Goal: Obtain resource: Download file/media

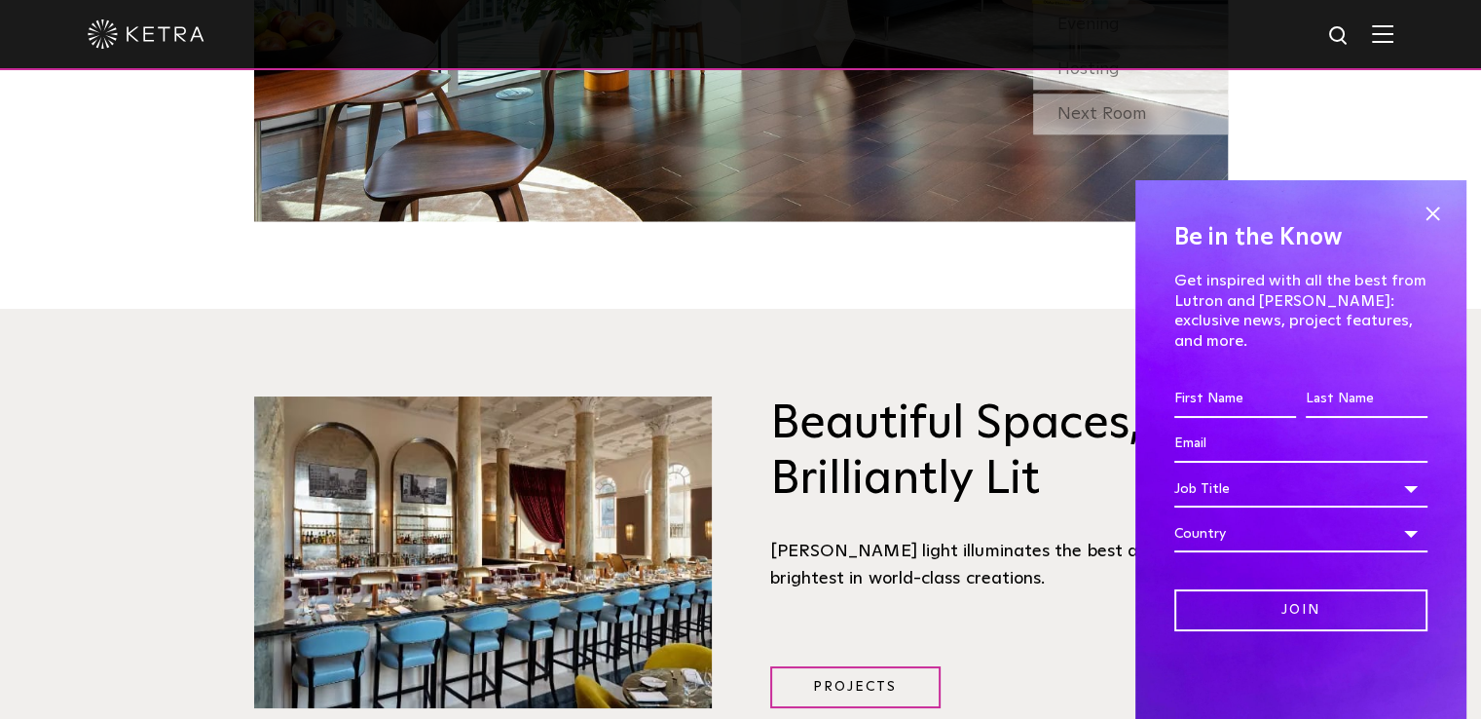
scroll to position [2205, 0]
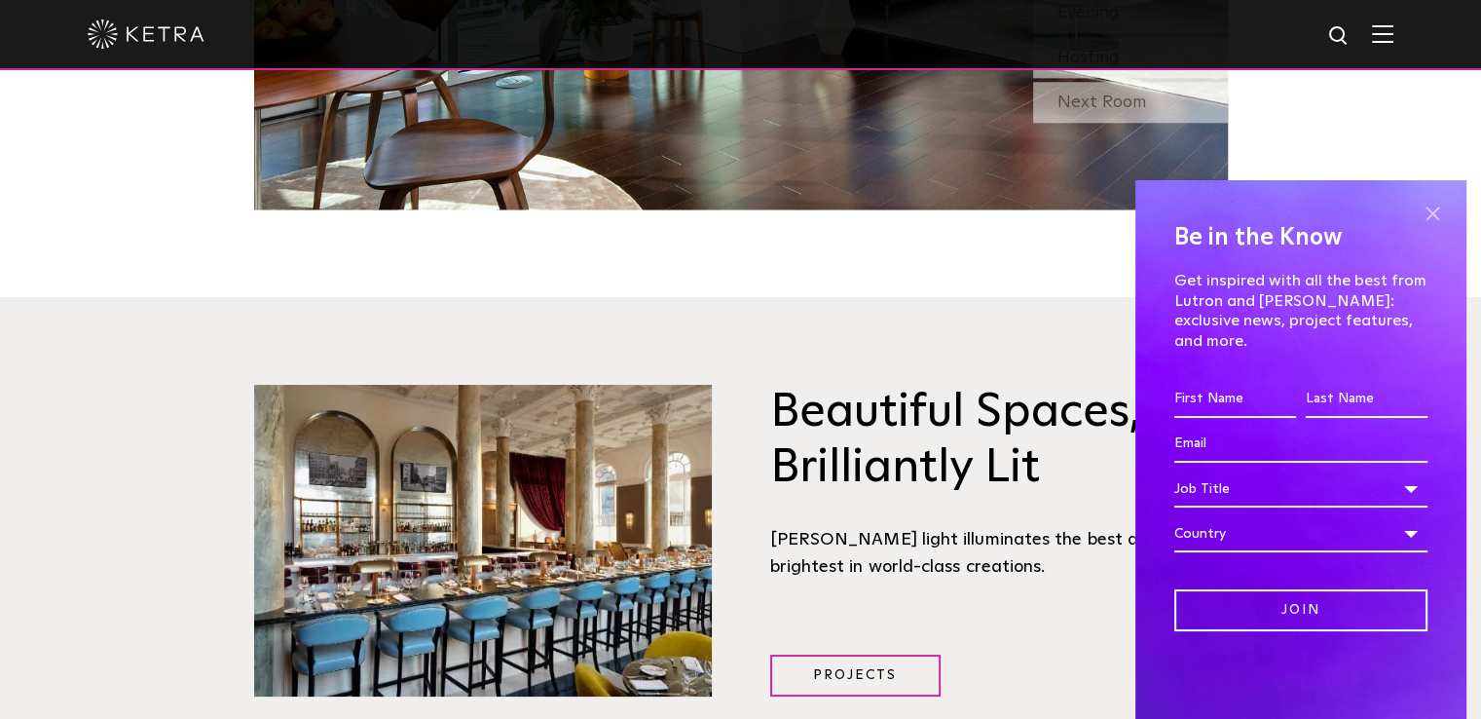
click at [1428, 229] on span at bounding box center [1432, 214] width 29 height 29
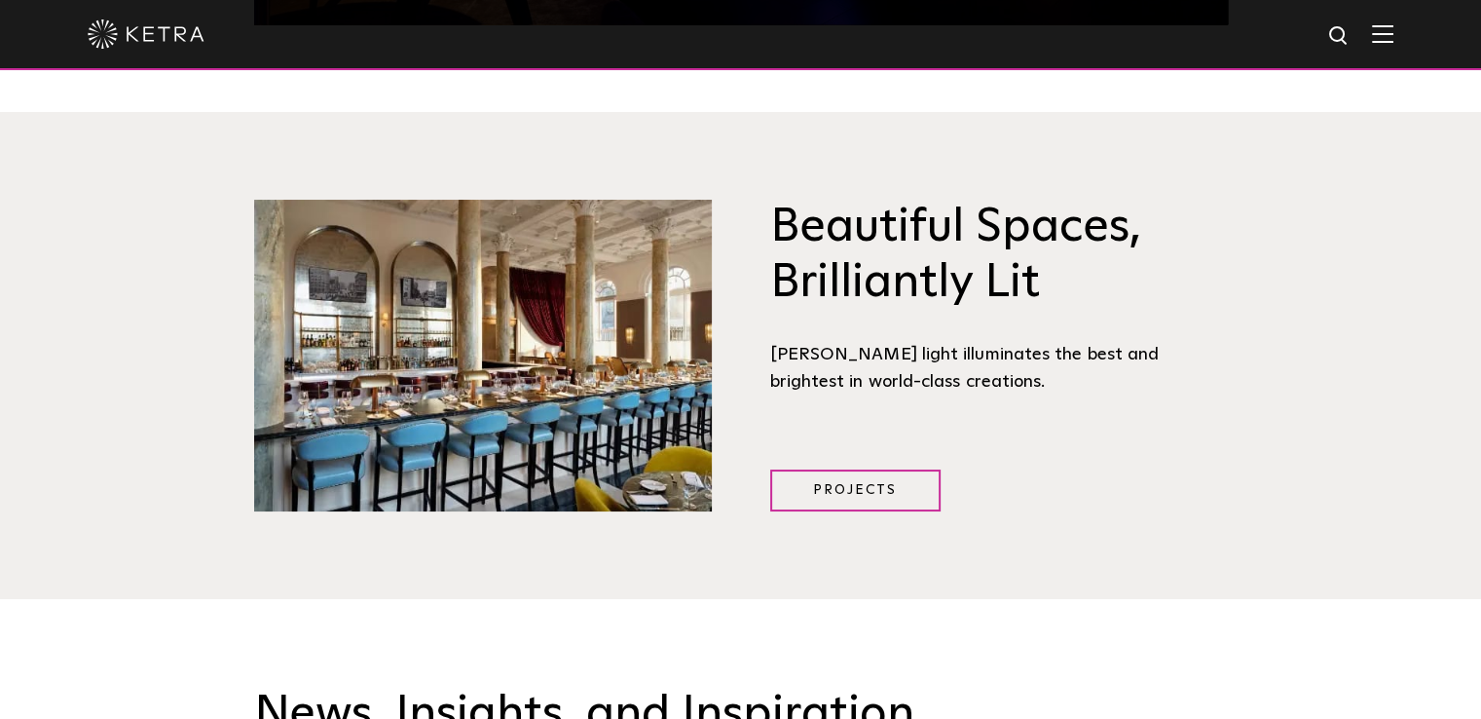
scroll to position [2388, 0]
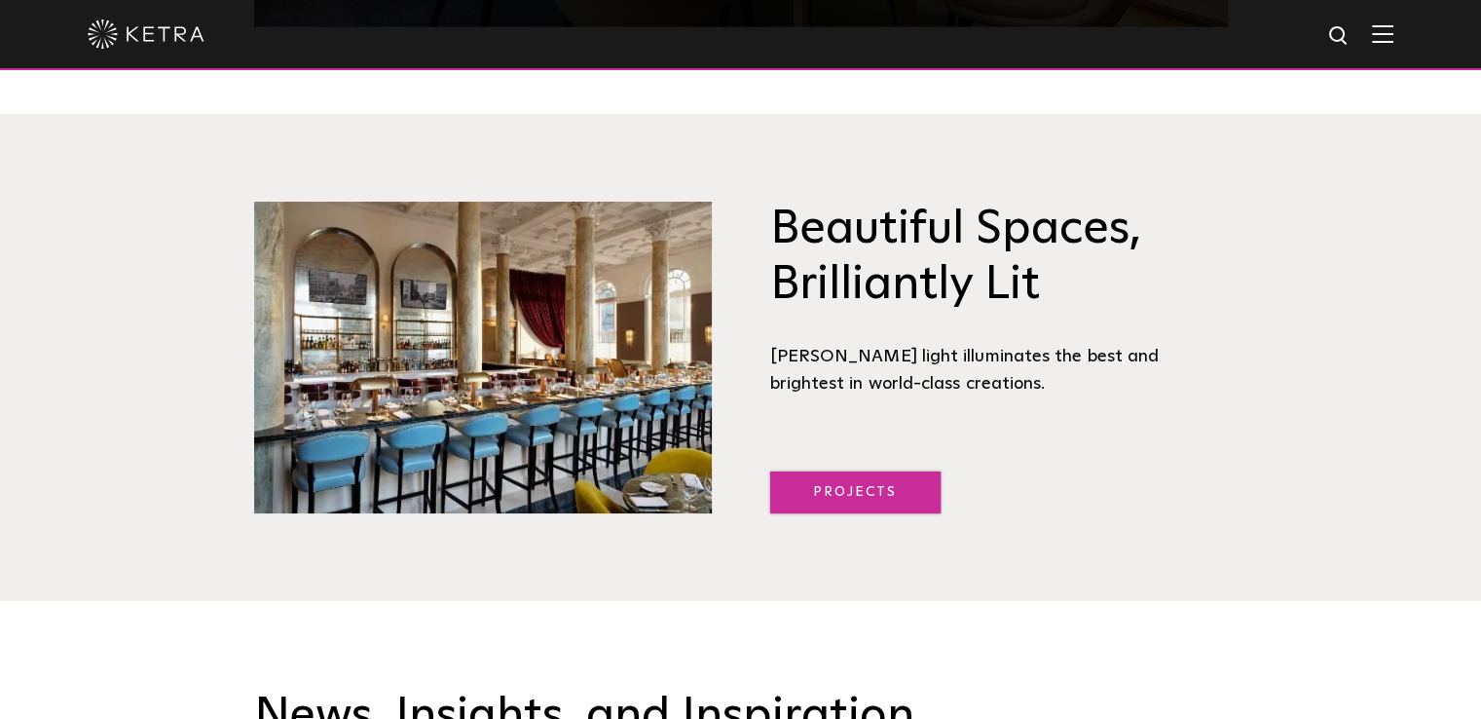
click at [880, 471] on link "Projects" at bounding box center [855, 492] width 170 height 42
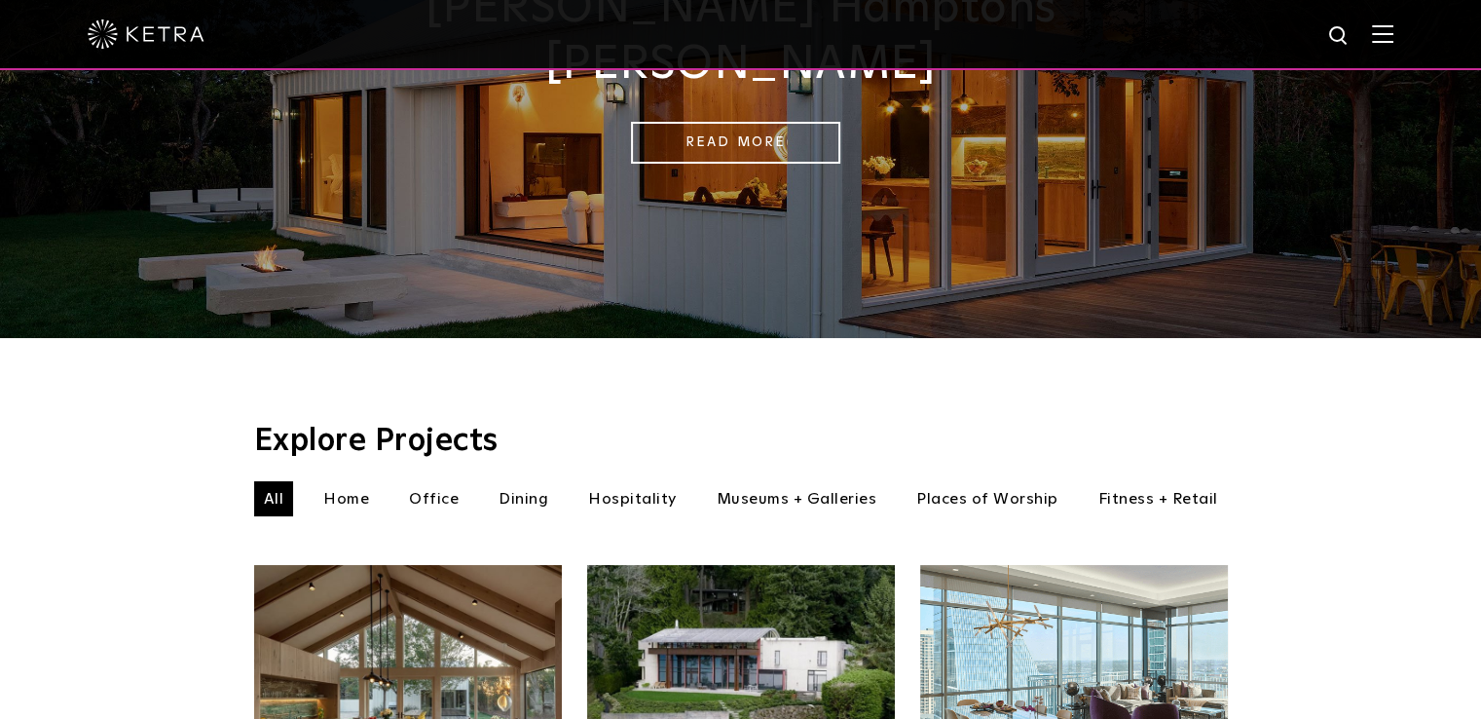
scroll to position [308, 0]
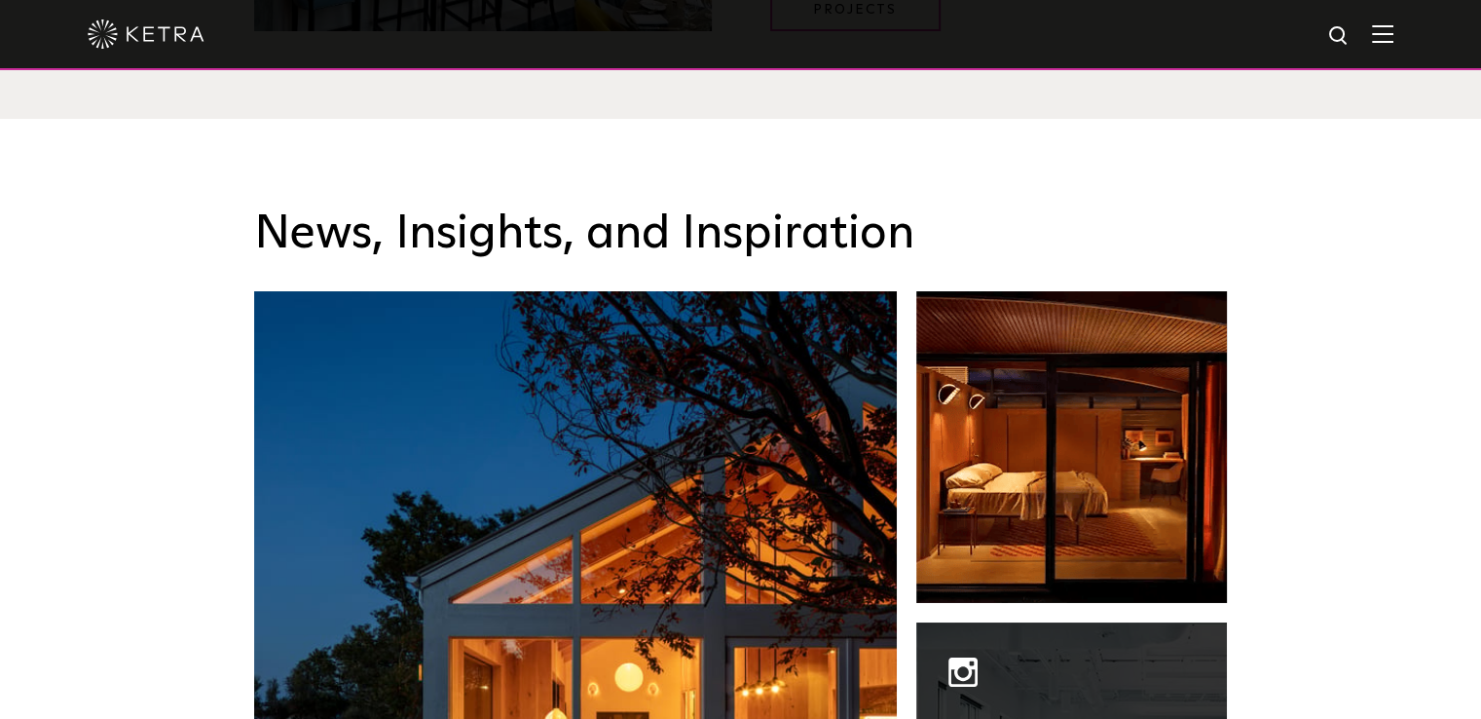
scroll to position [2702, 0]
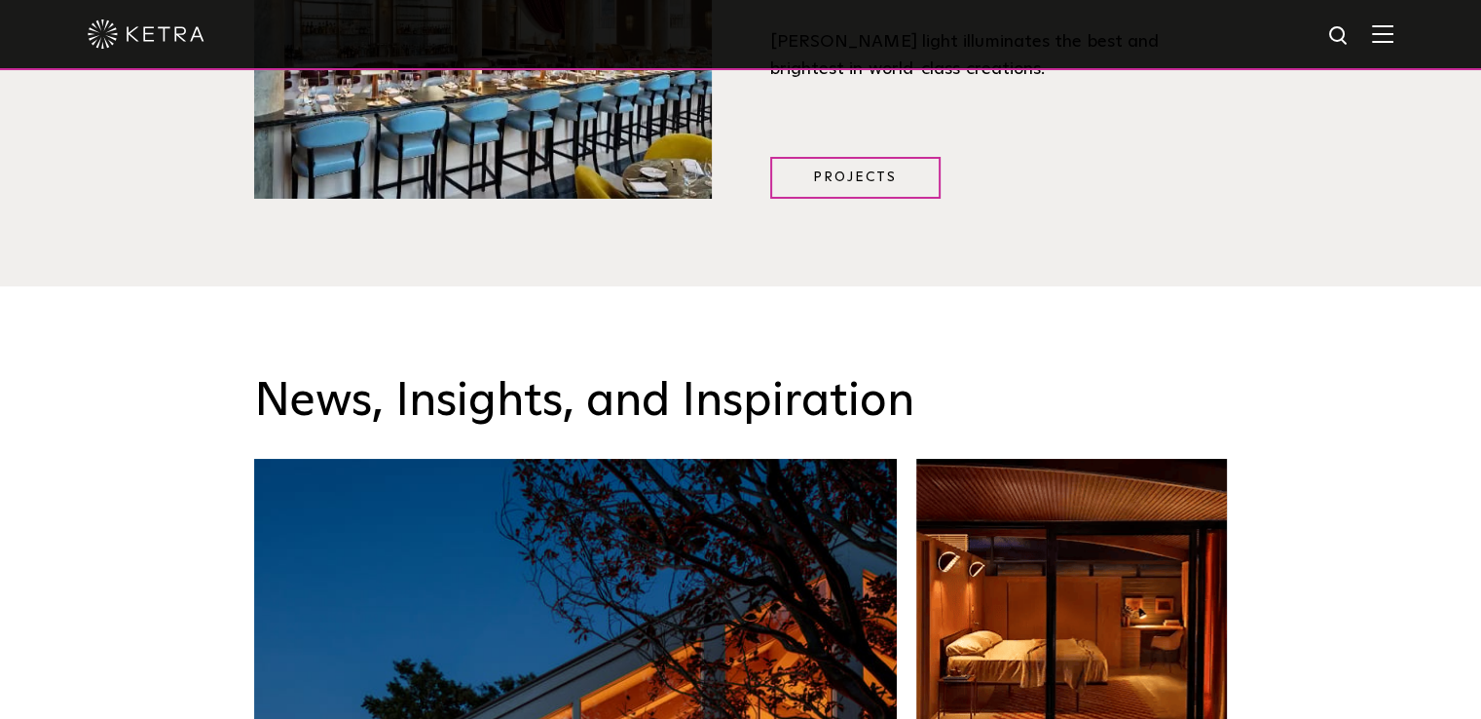
click at [1391, 37] on img at bounding box center [1382, 33] width 21 height 19
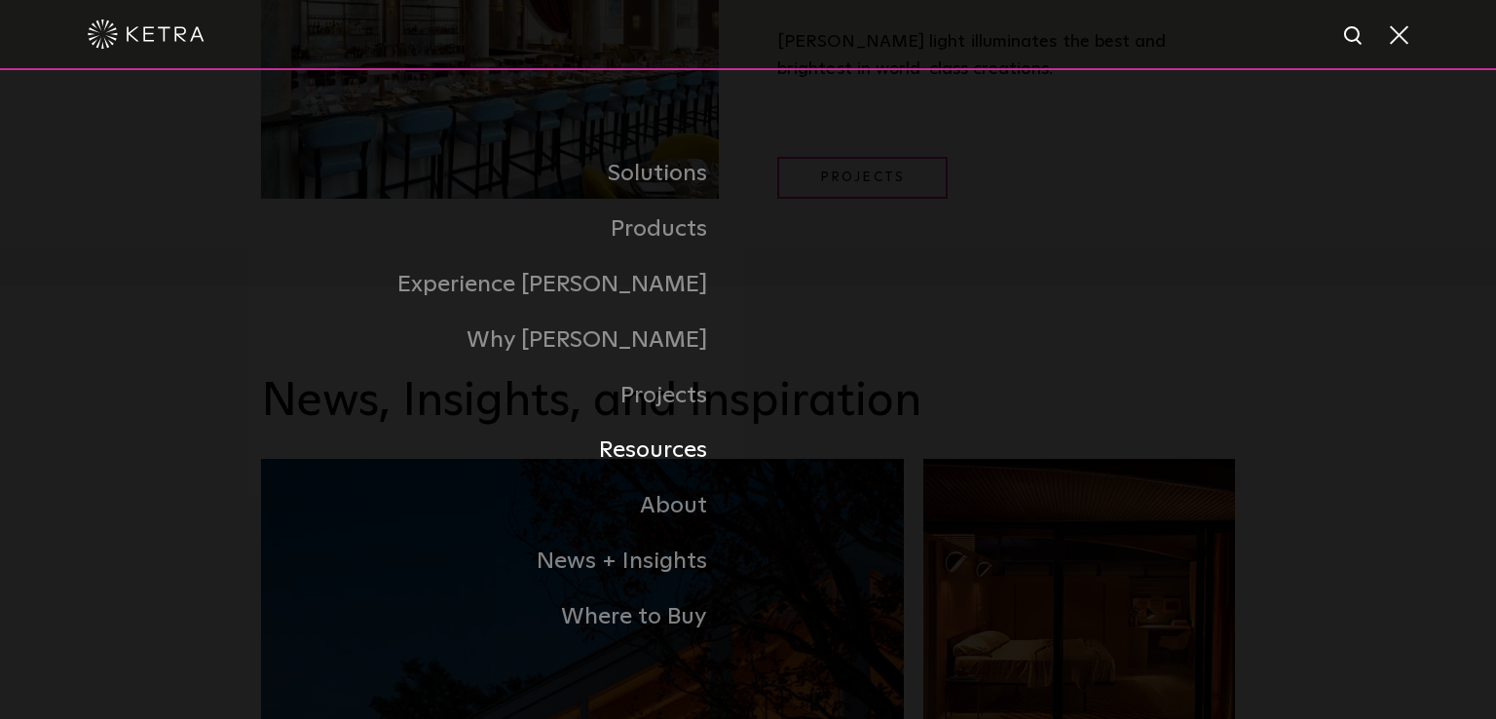
click at [666, 462] on link "Resources" at bounding box center [504, 451] width 487 height 56
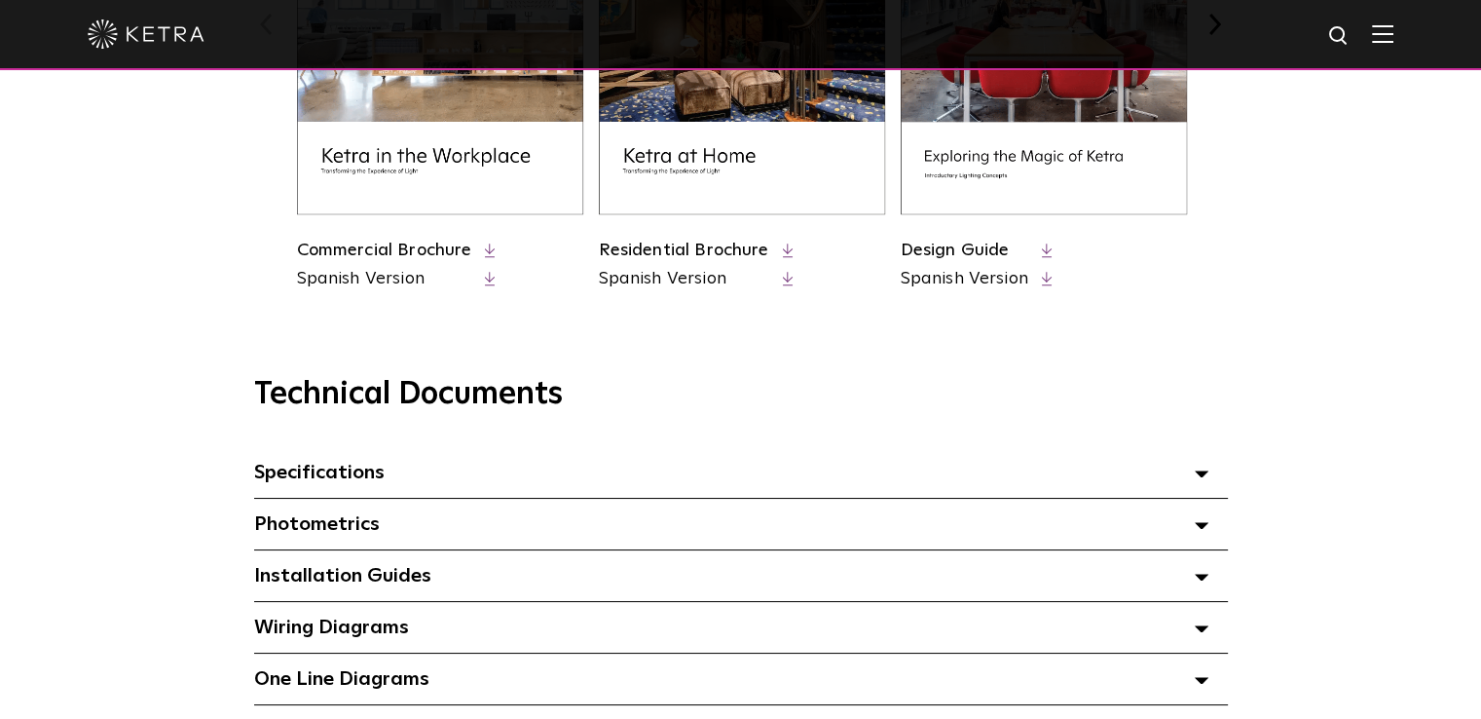
scroll to position [1145, 0]
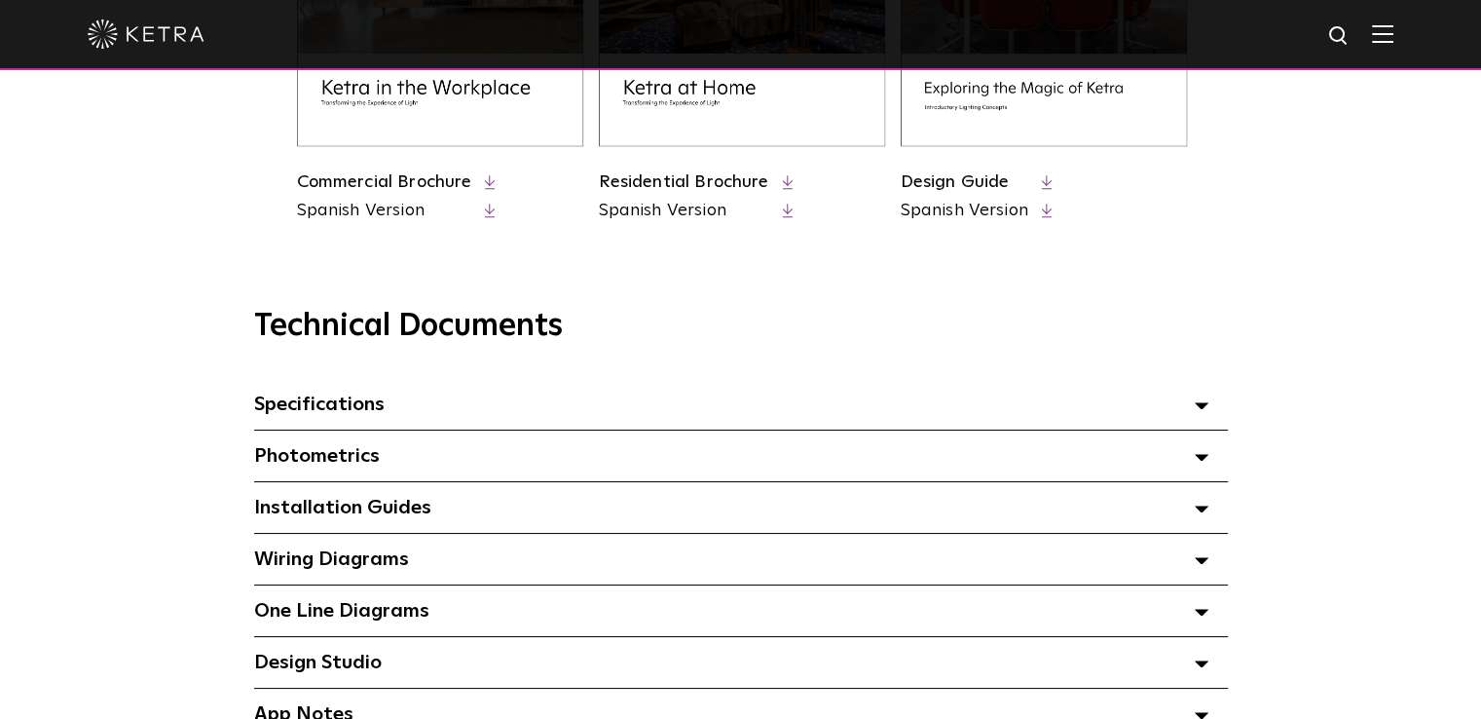
click at [1208, 409] on div "Specifications Select checkboxes to use the bulk download option below" at bounding box center [741, 404] width 974 height 51
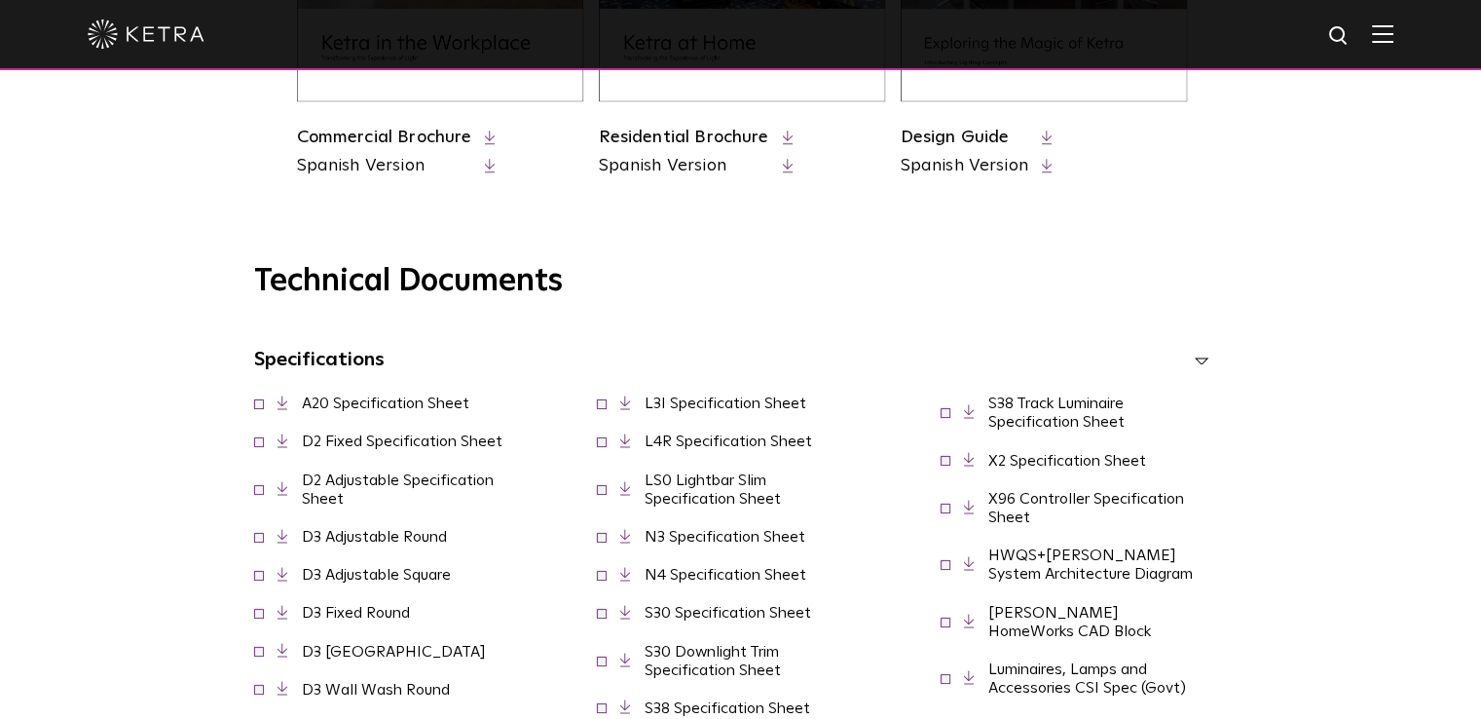
scroll to position [1200, 0]
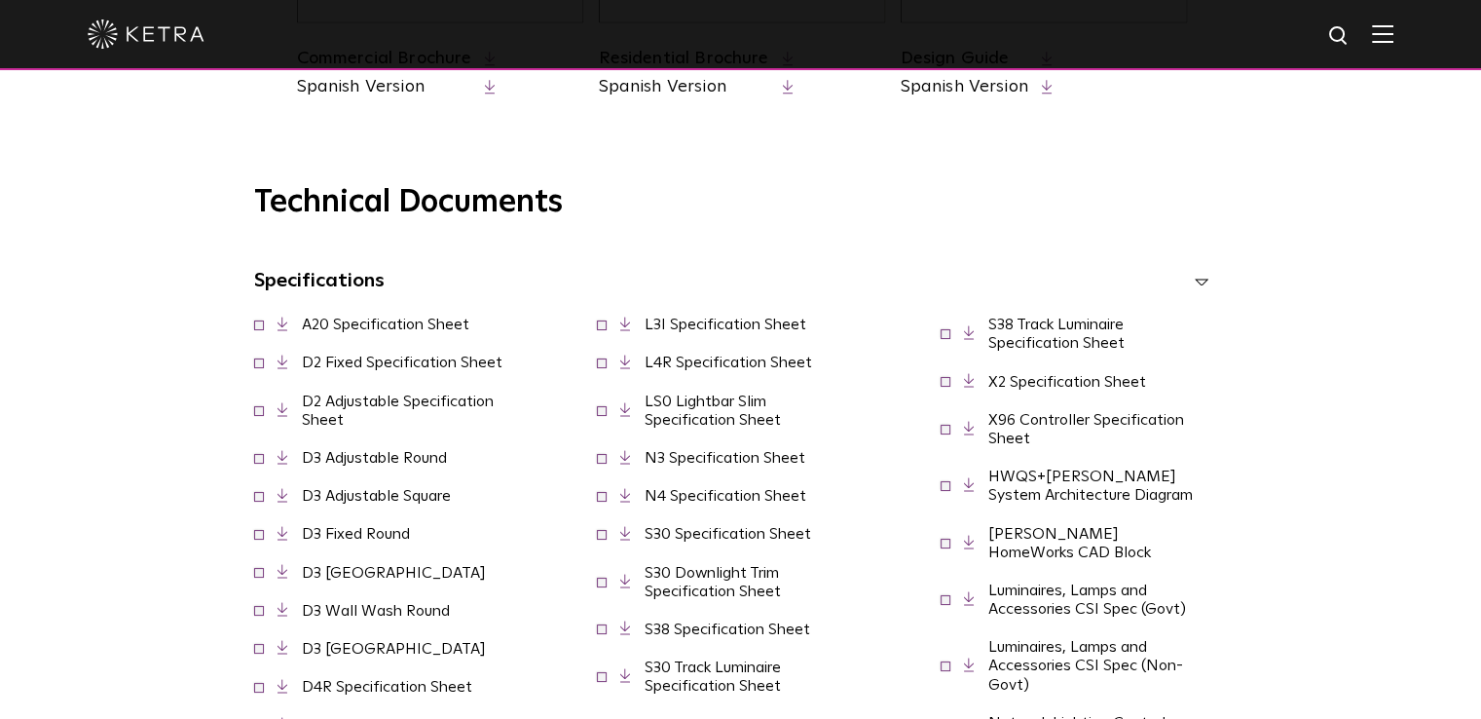
scroll to position [1270, 0]
click at [332, 539] on link "D3 Fixed Round" at bounding box center [356, 533] width 108 height 16
